Goal: Register for event/course

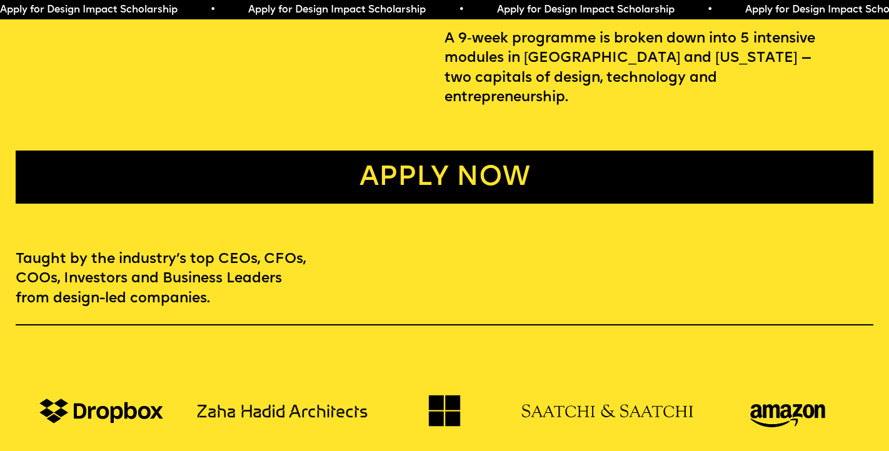
scroll to position [644, 0]
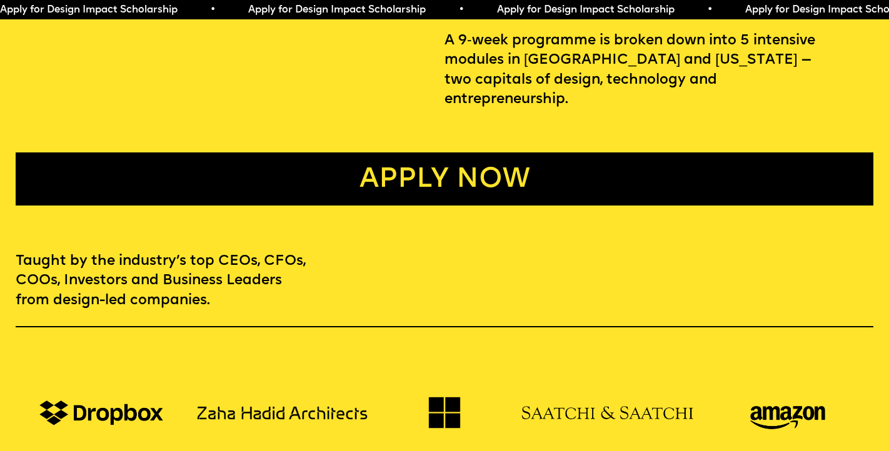
click at [471, 159] on link "Apply now" at bounding box center [445, 179] width 858 height 53
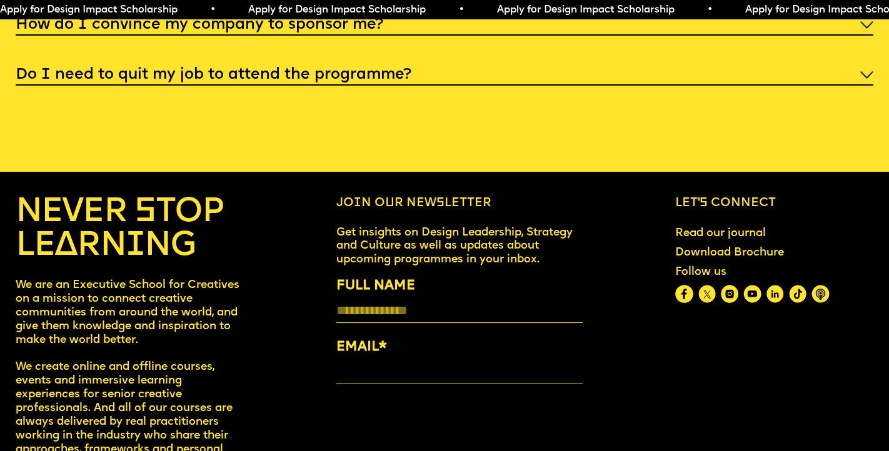
scroll to position [5018, 0]
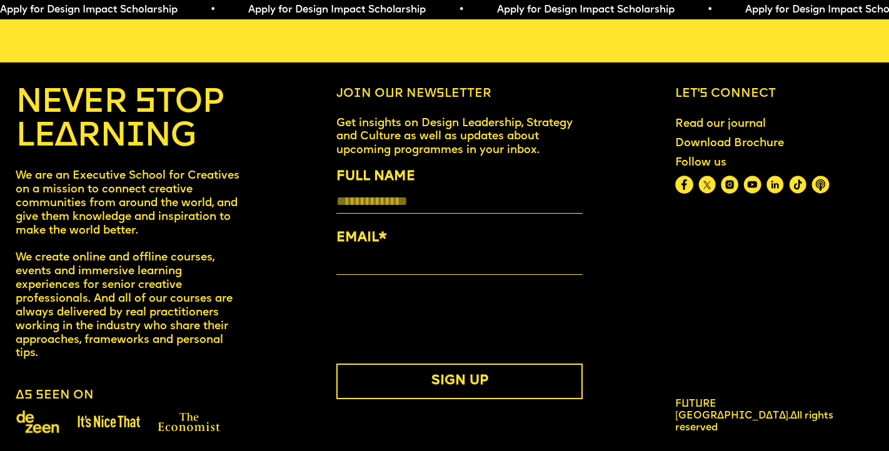
scroll to position [644, 0]
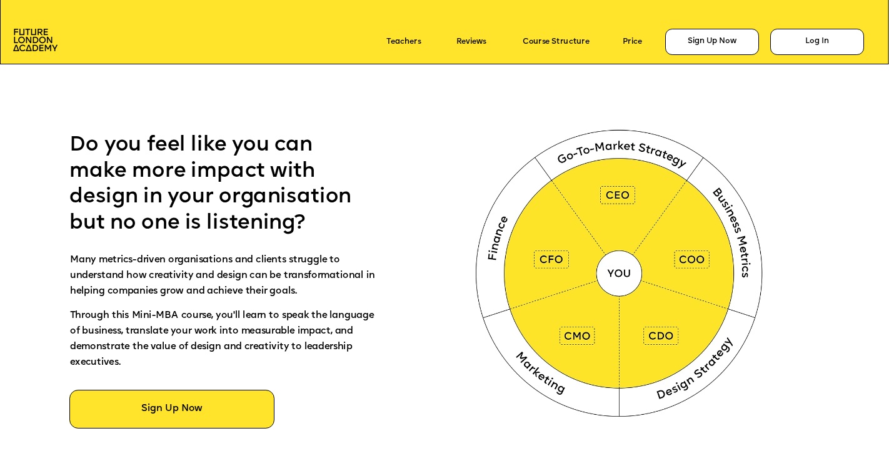
scroll to position [581, 0]
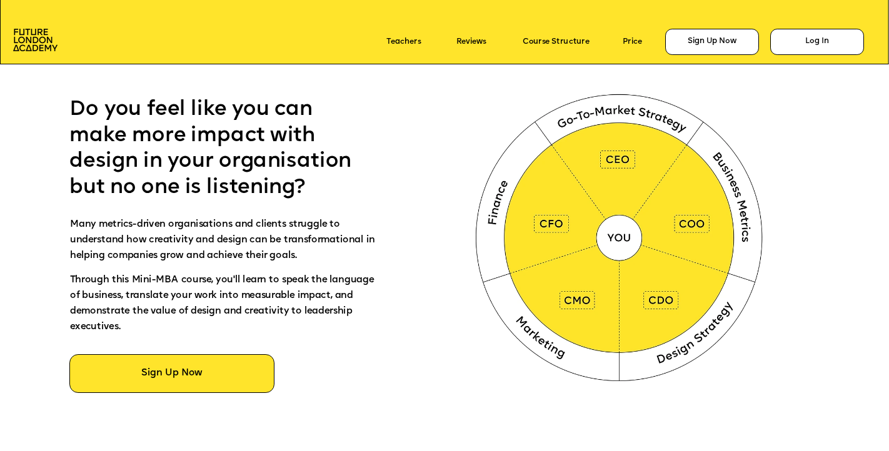
click at [628, 249] on img at bounding box center [621, 235] width 331 height 332
click at [688, 223] on img at bounding box center [621, 235] width 331 height 332
click at [605, 106] on img at bounding box center [621, 235] width 331 height 332
click at [614, 237] on img at bounding box center [621, 235] width 331 height 332
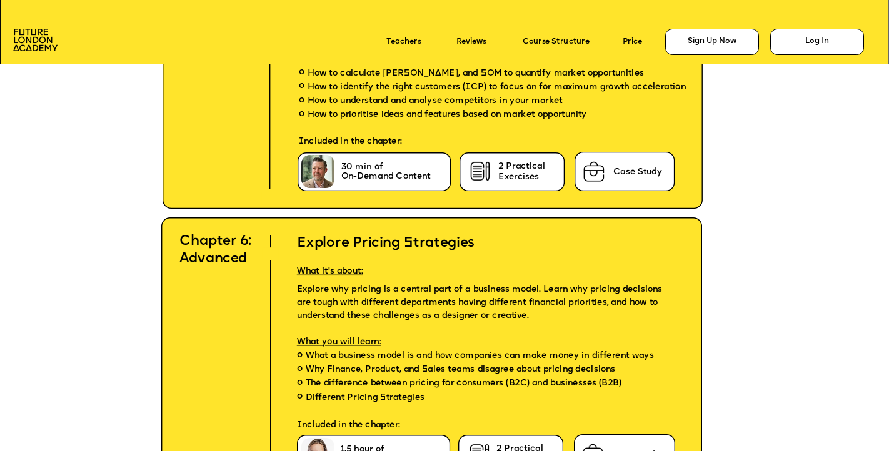
scroll to position [4183, 0]
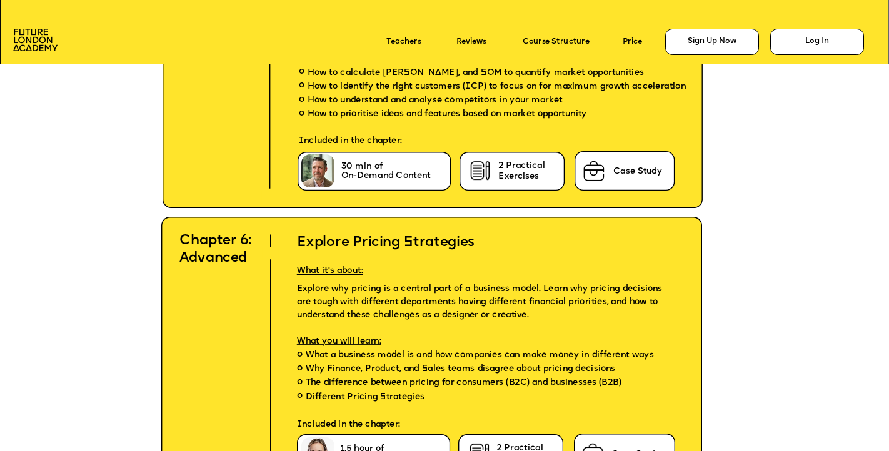
click at [740, 226] on div "Sign Up Now Sign Up Now Grab your spot Sign Up Now Sign Up Now Online + Communi…" at bounding box center [444, 160] width 889 height 8686
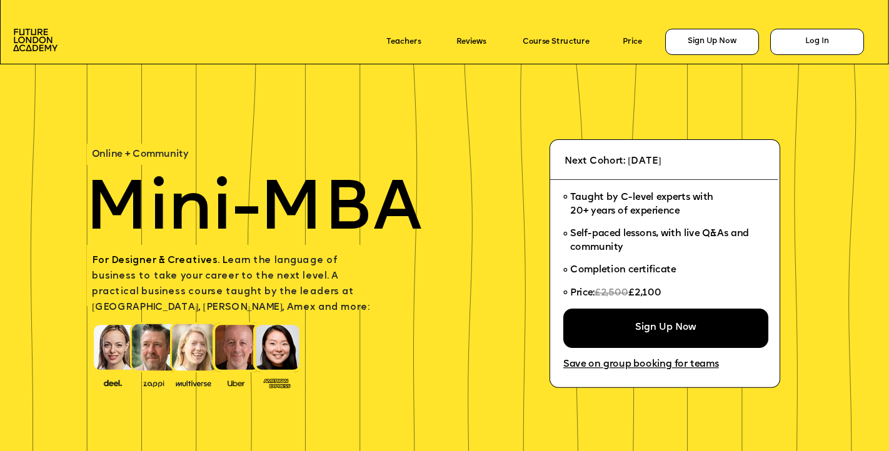
scroll to position [11, 0]
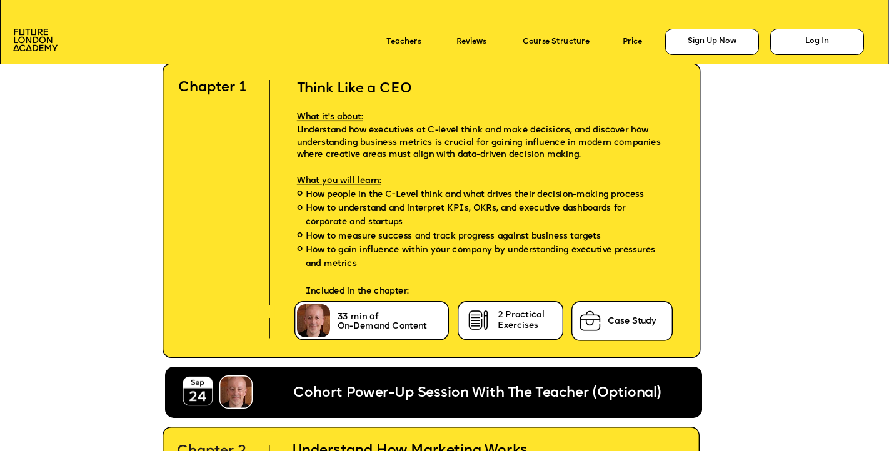
scroll to position [2705, 0]
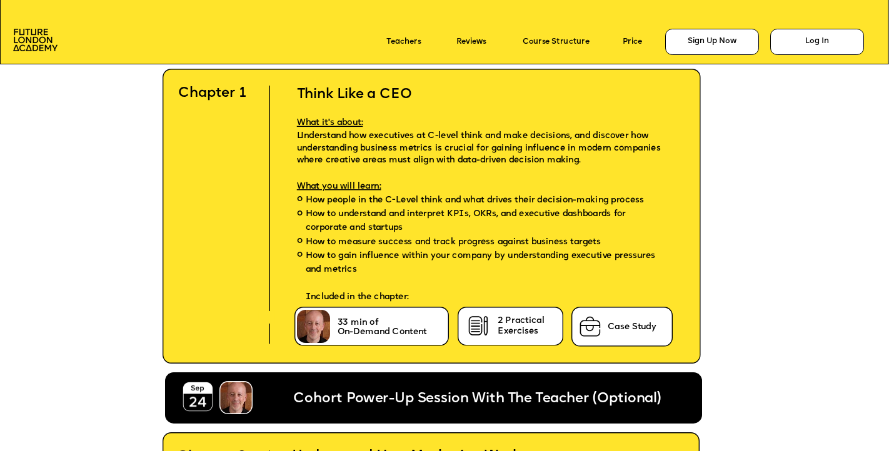
click at [365, 190] on span "What you will learn:" at bounding box center [339, 187] width 84 height 8
